Goal: Task Accomplishment & Management: Manage account settings

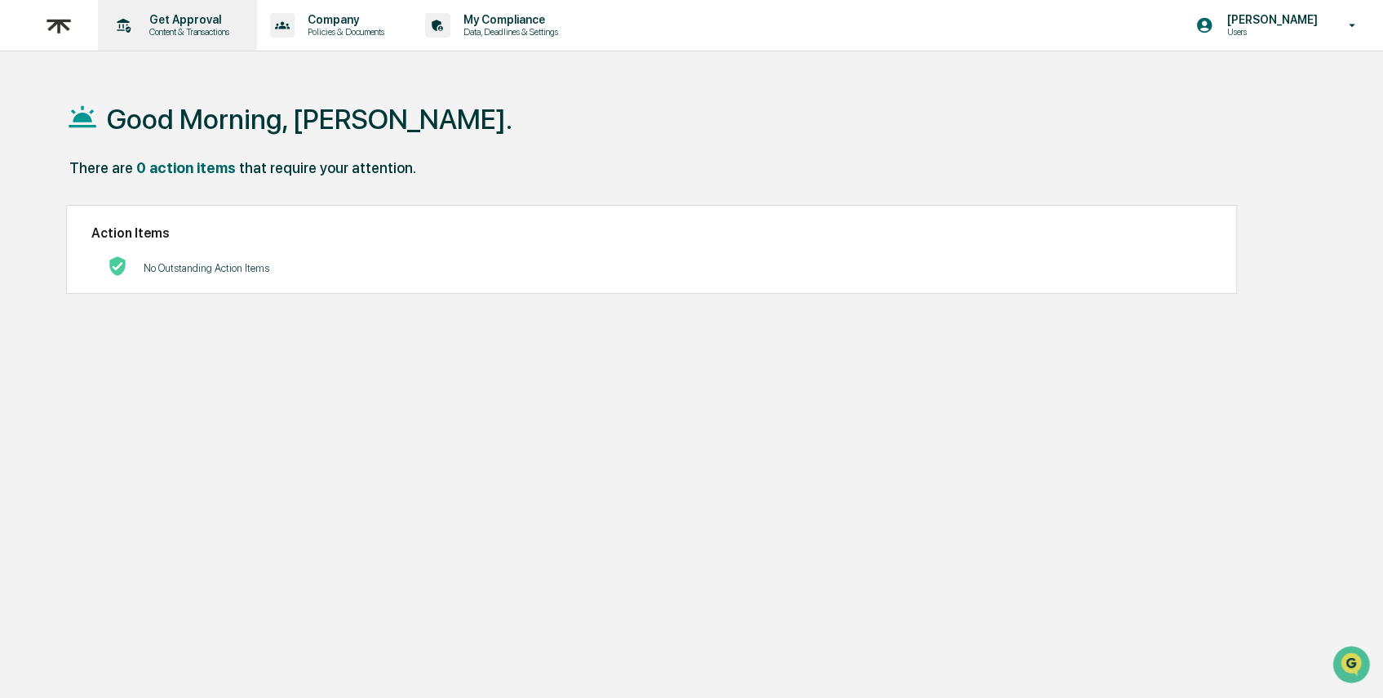
click at [198, 26] on p "Content & Transactions" at bounding box center [186, 31] width 101 height 11
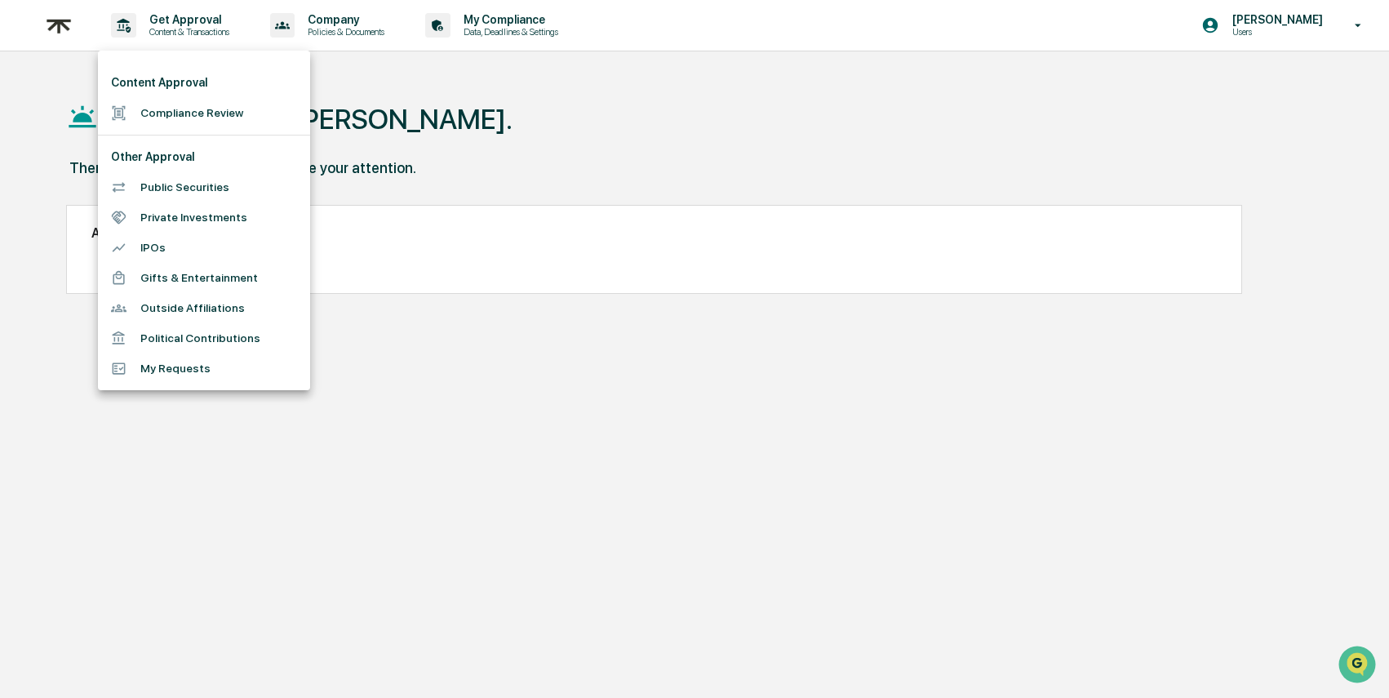
click at [190, 115] on li "Compliance Review" at bounding box center [204, 113] width 212 height 30
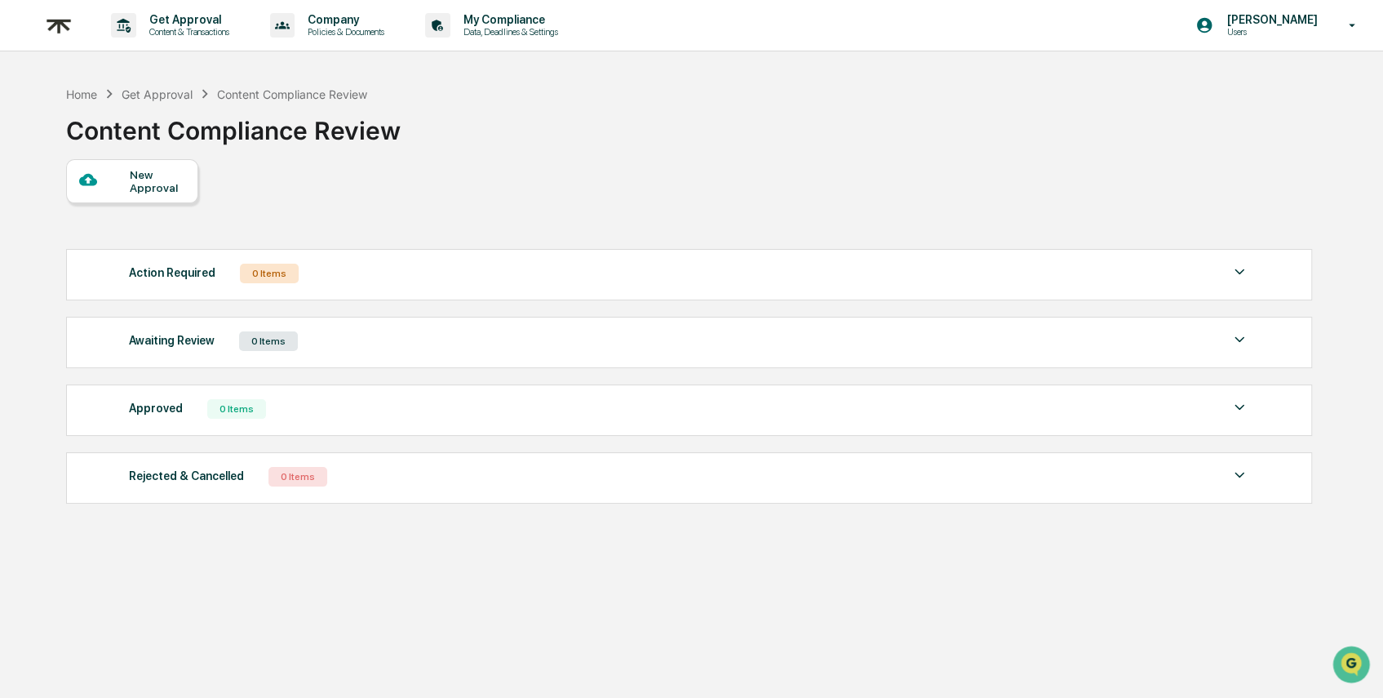
click at [73, 32] on img at bounding box center [58, 26] width 39 height 40
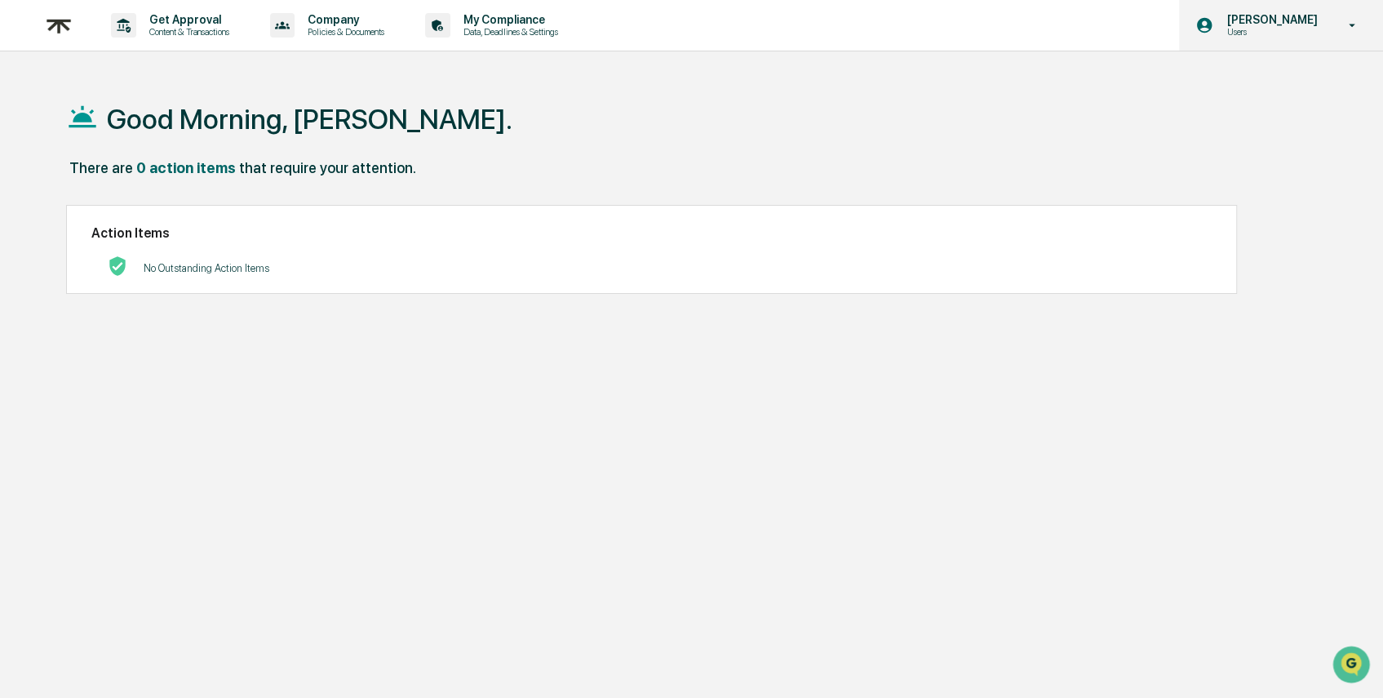
click at [1288, 27] on p "Users" at bounding box center [1270, 31] width 112 height 11
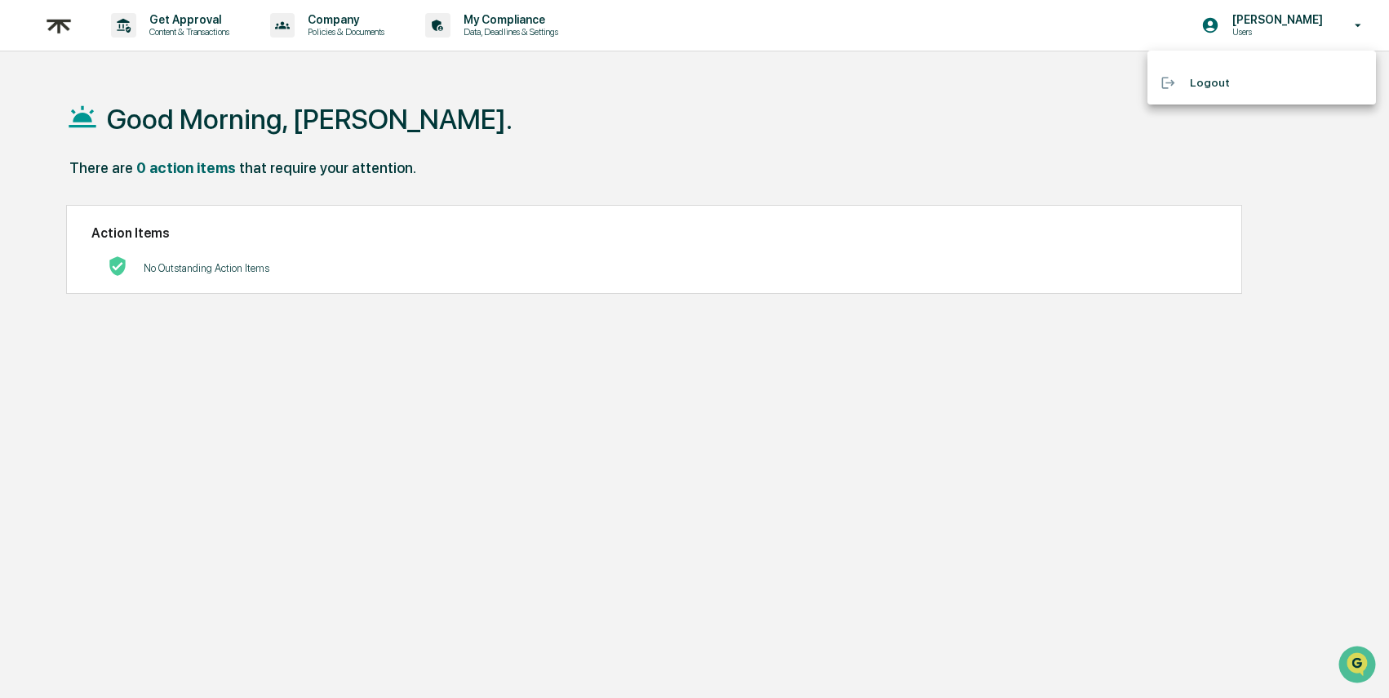
click at [1224, 80] on li "Logout" at bounding box center [1262, 83] width 229 height 30
